Goal: Task Accomplishment & Management: Manage account settings

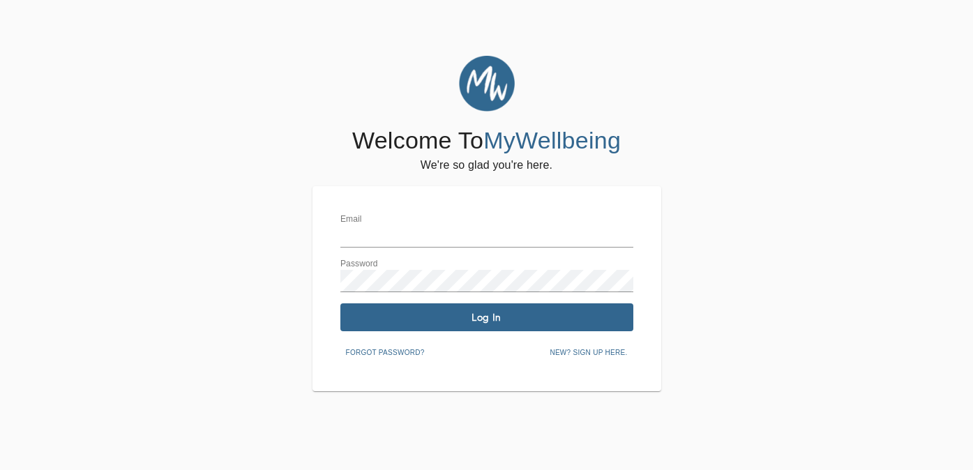
type input "[PERSON_NAME][EMAIL_ADDRESS][DOMAIN_NAME]"
click at [410, 314] on span "Log In" at bounding box center [487, 317] width 282 height 13
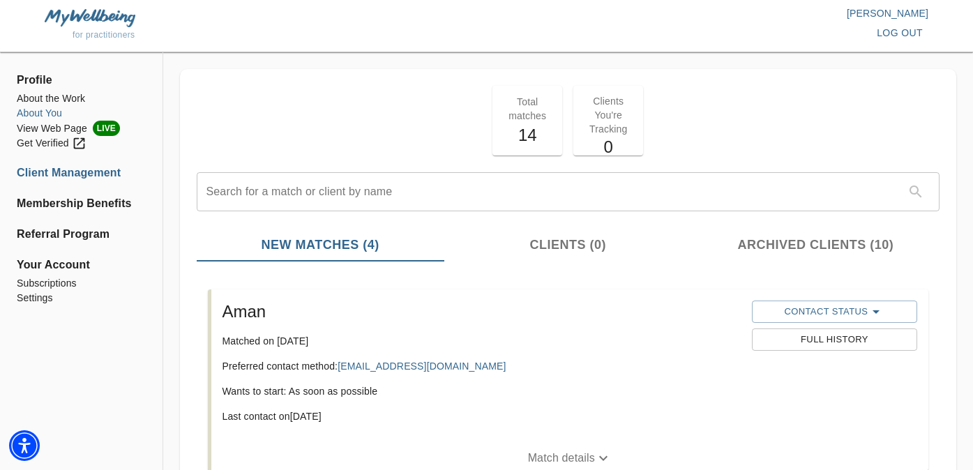
click at [53, 109] on li "About You" at bounding box center [81, 113] width 129 height 15
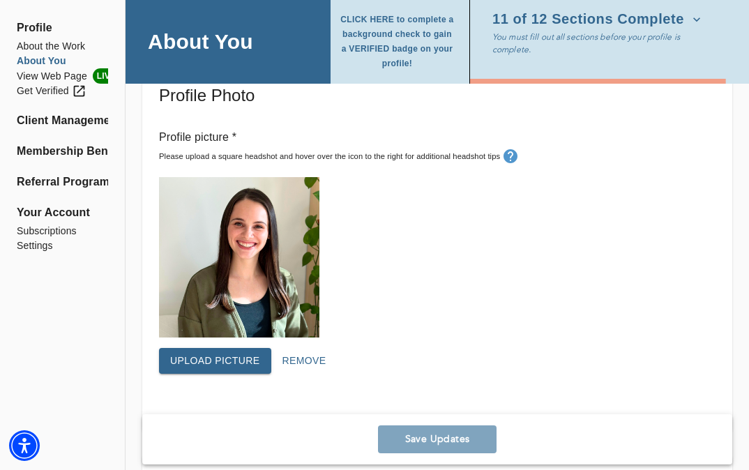
scroll to position [342, 0]
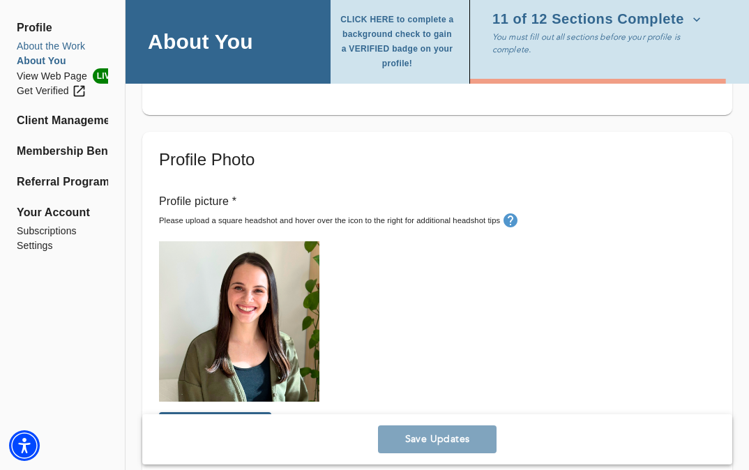
click at [45, 46] on li "About the Work" at bounding box center [62, 46] width 91 height 15
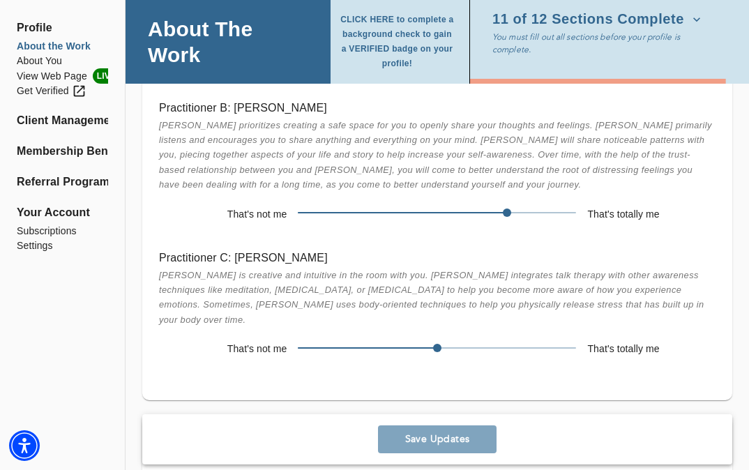
scroll to position [2921, 0]
